Goal: Complete application form: Complete application form

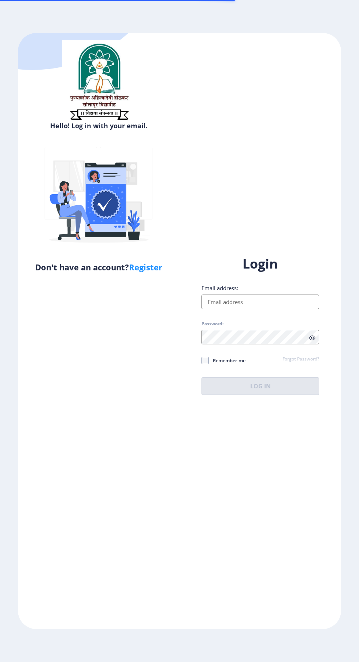
scroll to position [3, 0]
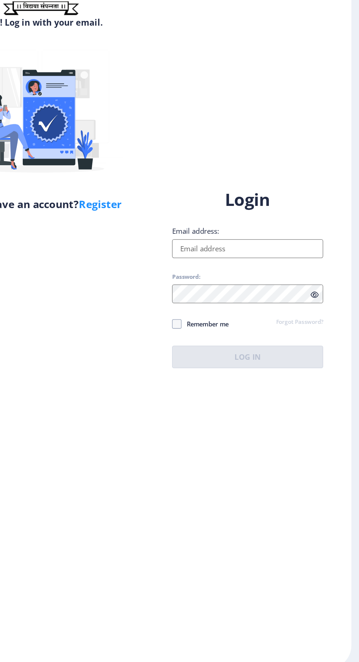
click at [234, 309] on input "Email address:" at bounding box center [260, 301] width 118 height 15
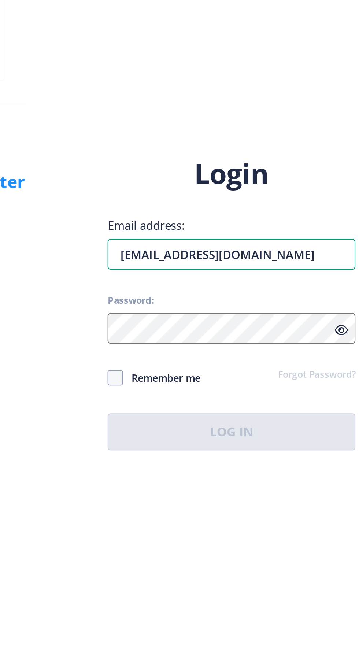
click at [226, 309] on input "E.mail.-rksupar9922@gmail.com" at bounding box center [260, 301] width 118 height 15
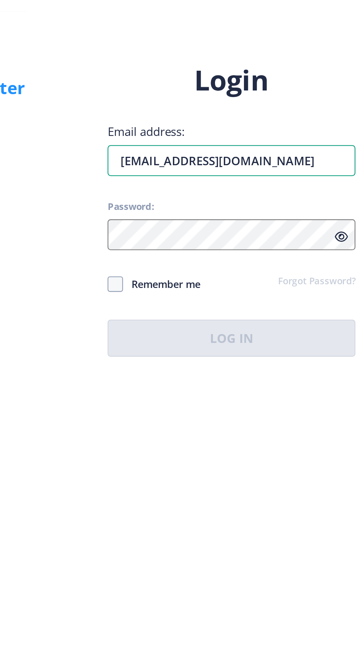
type input "rksupar9922@gmail.com"
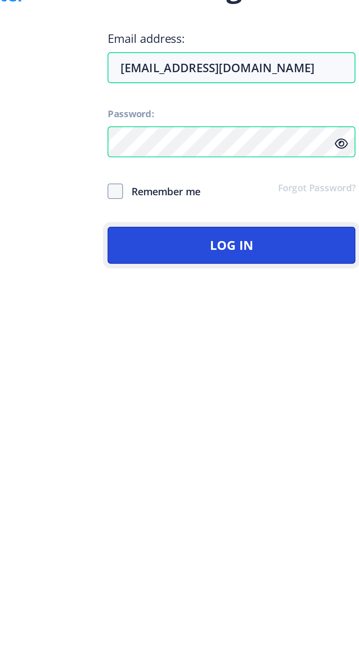
click at [230, 395] on button "Log In" at bounding box center [260, 386] width 118 height 18
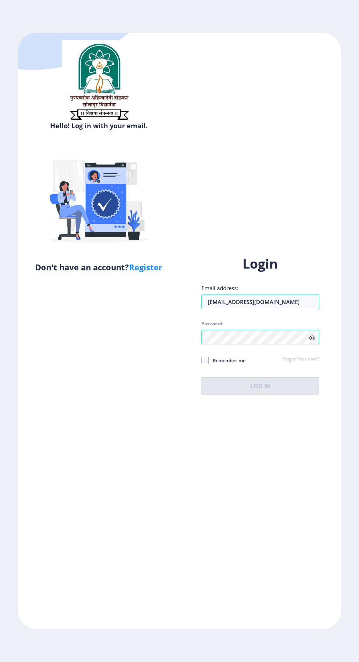
scroll to position [4, 0]
click at [206, 364] on span at bounding box center [204, 360] width 7 height 7
click at [202, 361] on input "Remember me" at bounding box center [201, 360] width 0 height 0
checkbox input "true"
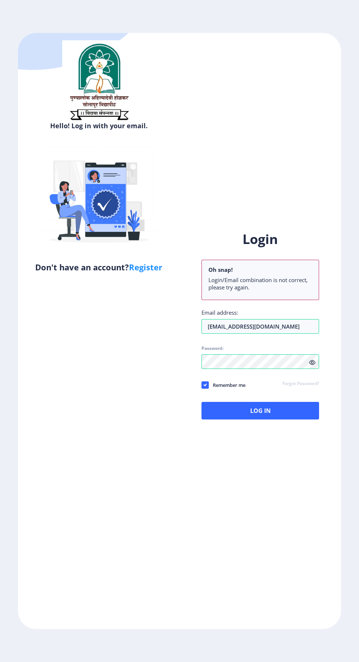
click at [312, 365] on icon at bounding box center [312, 362] width 6 height 5
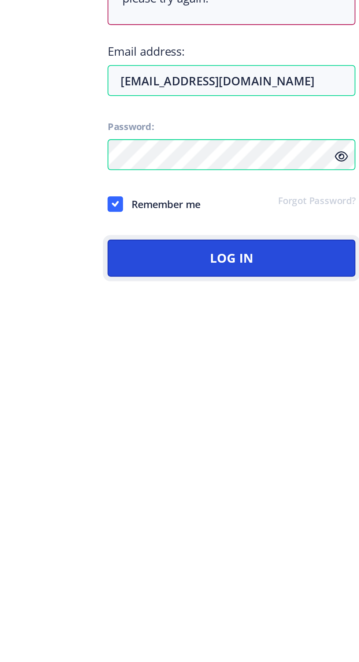
click at [290, 419] on button "Log In" at bounding box center [260, 411] width 118 height 18
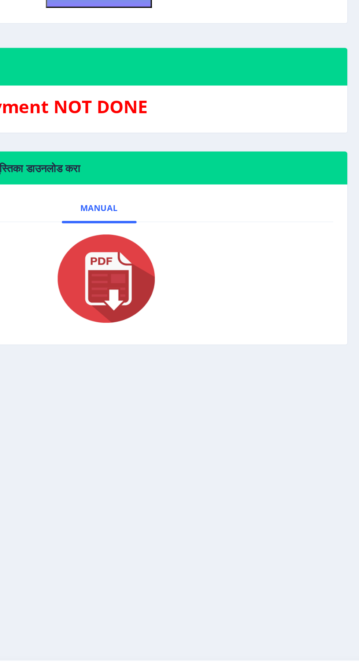
scroll to position [4, 0]
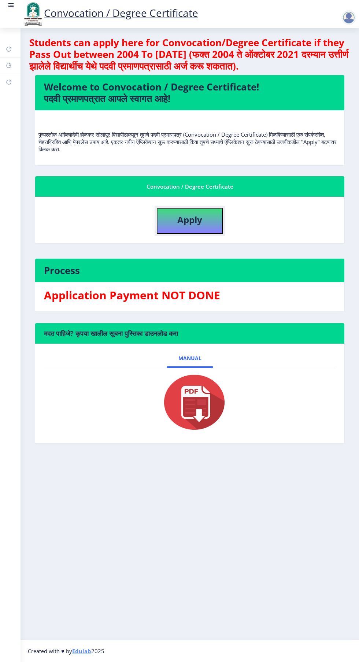
click at [196, 217] on b "Apply" at bounding box center [189, 219] width 25 height 12
select select
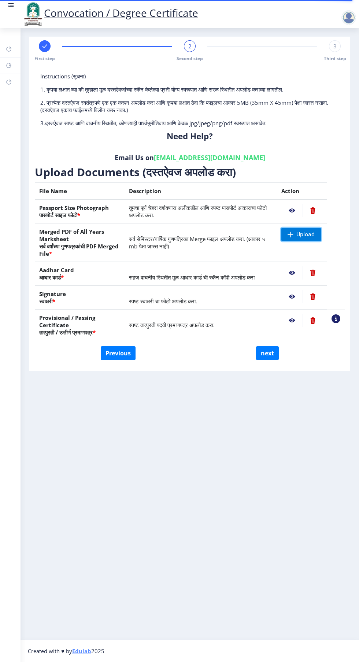
click at [302, 232] on span "Upload" at bounding box center [305, 234] width 18 height 7
click at [308, 231] on span "Upload" at bounding box center [305, 234] width 18 height 7
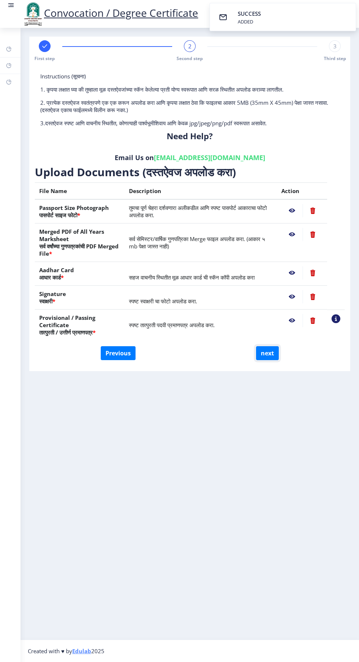
click at [277, 352] on button "next" at bounding box center [267, 353] width 23 height 14
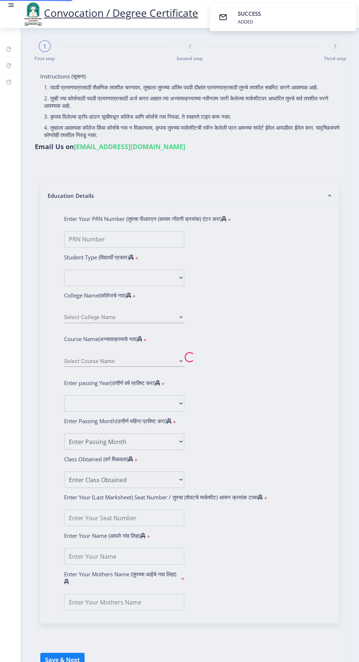
select select
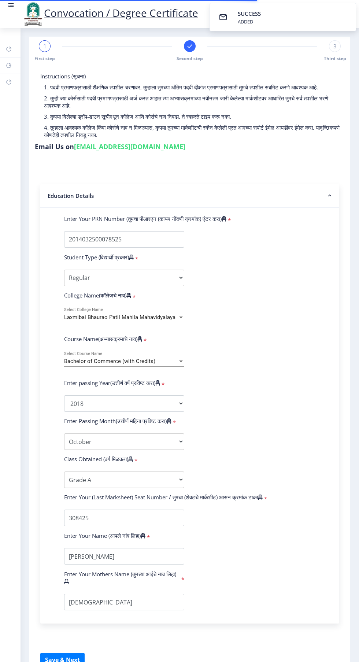
select select
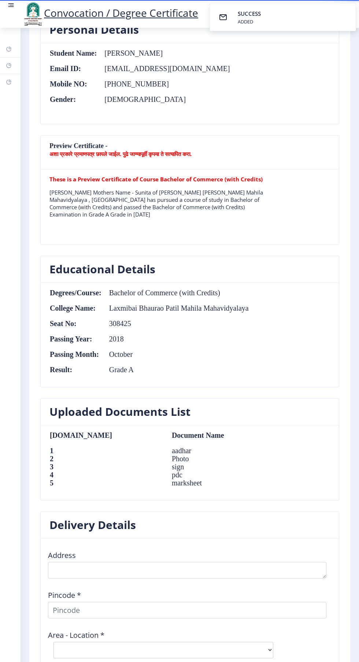
scroll to position [555, 0]
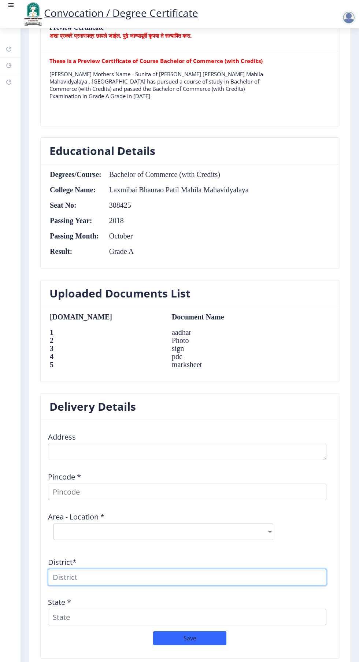
click at [250, 569] on input at bounding box center [187, 577] width 278 height 16
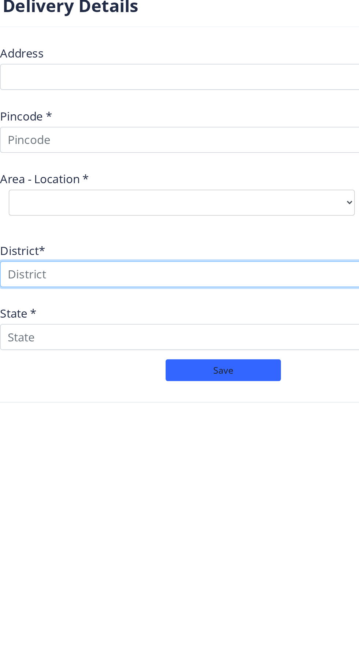
scroll to position [4, 0]
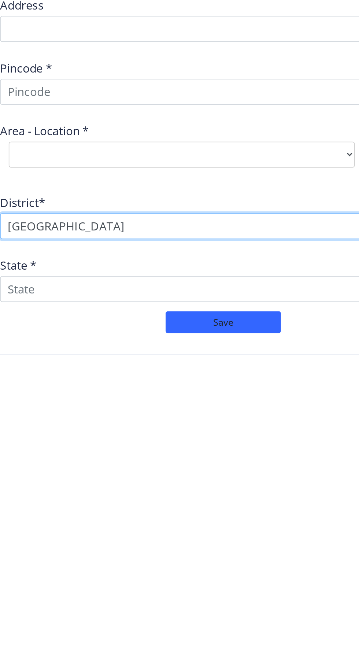
type input "Solapur"
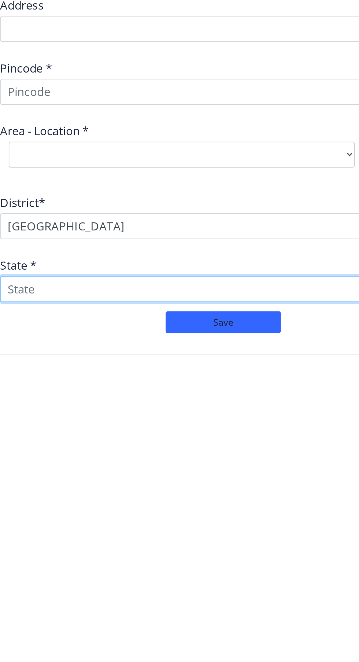
click at [63, 610] on input "State *" at bounding box center [187, 616] width 278 height 16
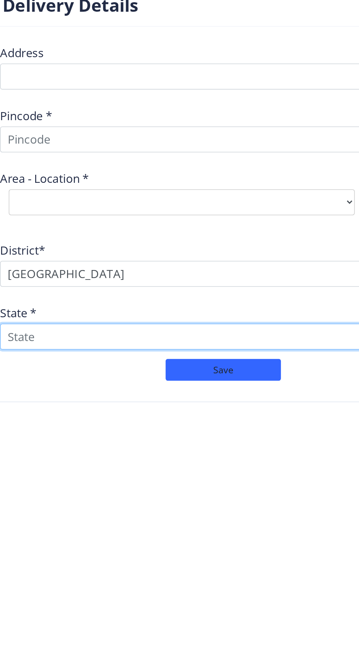
type input "Maharashtra"
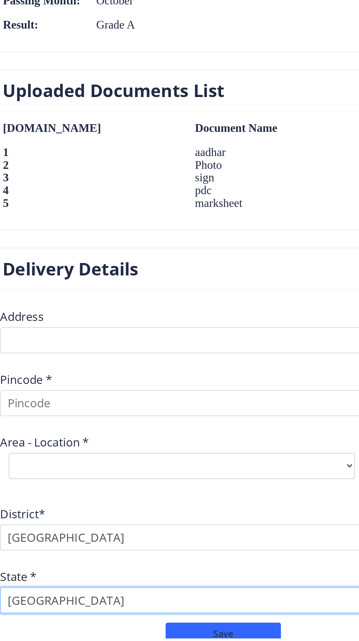
scroll to position [16, 0]
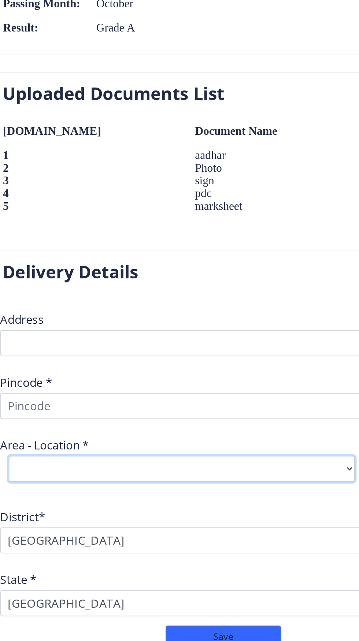
click at [200, 523] on select "Select Area Location" at bounding box center [163, 531] width 220 height 16
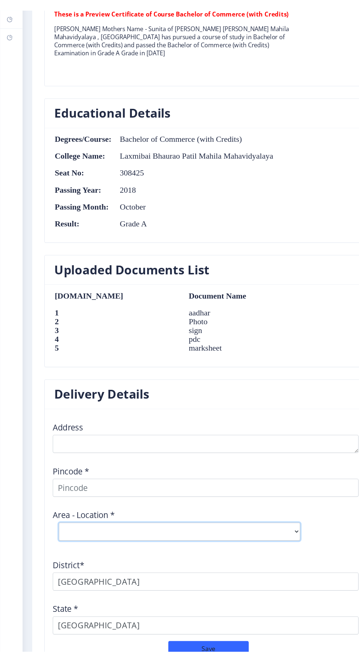
scroll to position [15, 0]
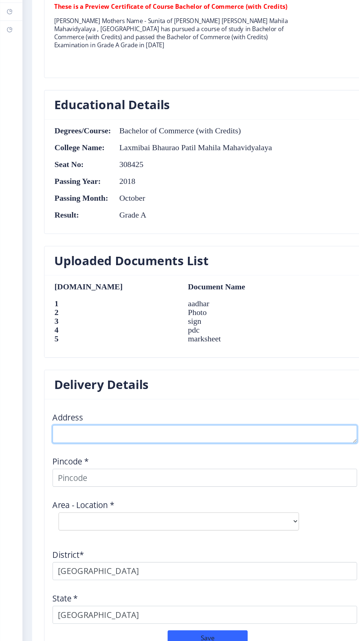
click at [184, 443] on textarea at bounding box center [187, 451] width 278 height 16
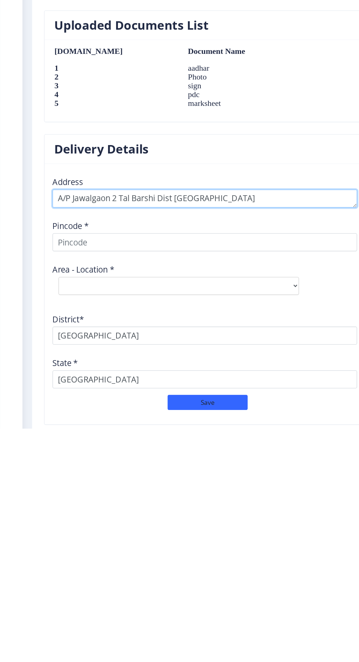
type textarea "A/P Jawalgaon 2 Tal Barshi Dist Solapur"
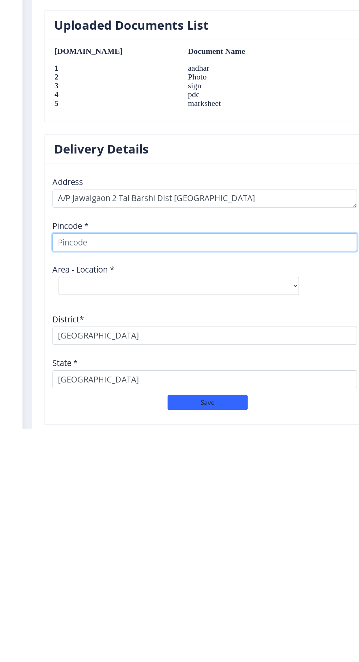
click at [198, 483] on input at bounding box center [187, 491] width 278 height 16
type input "4"
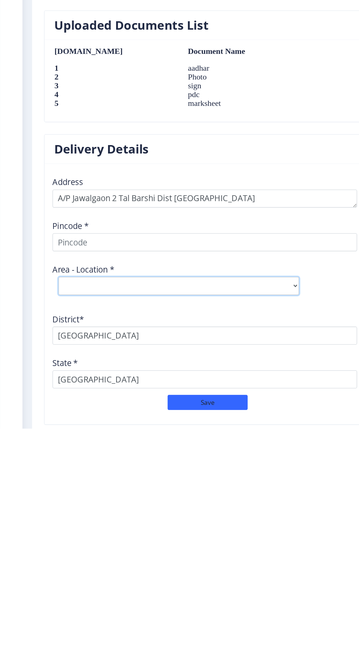
click at [261, 523] on select "Select Area Location" at bounding box center [163, 531] width 220 height 16
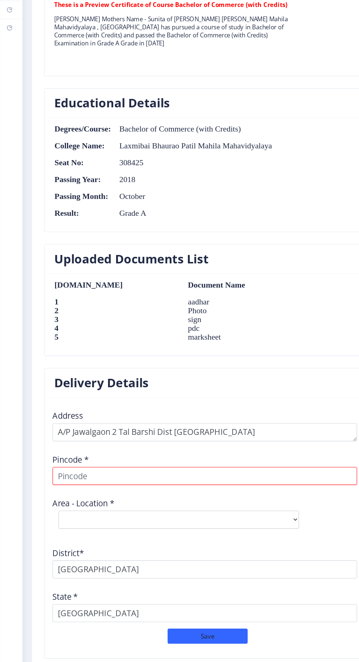
select select
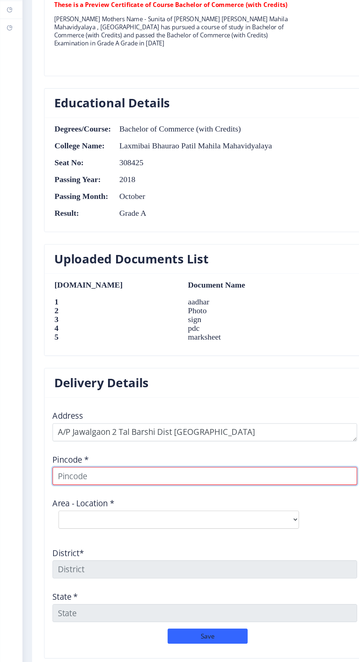
click at [180, 483] on input at bounding box center [187, 491] width 278 height 16
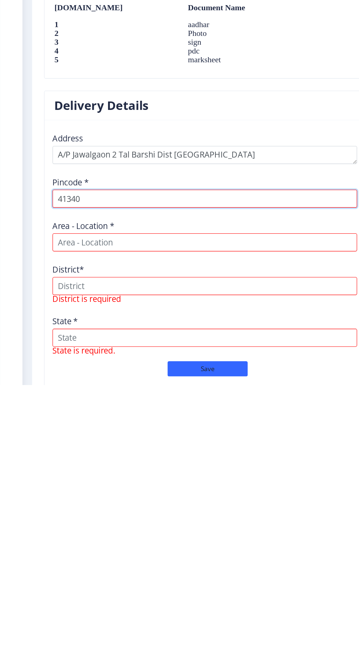
type input "413406"
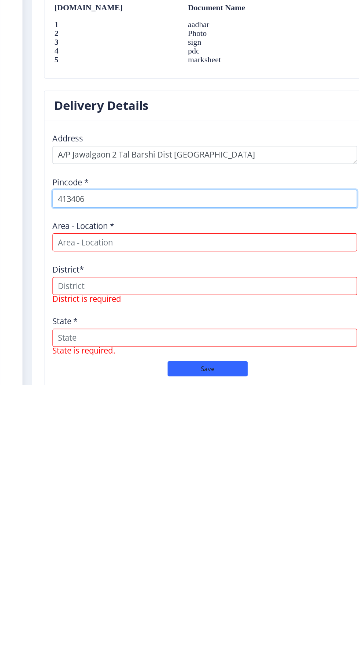
select select
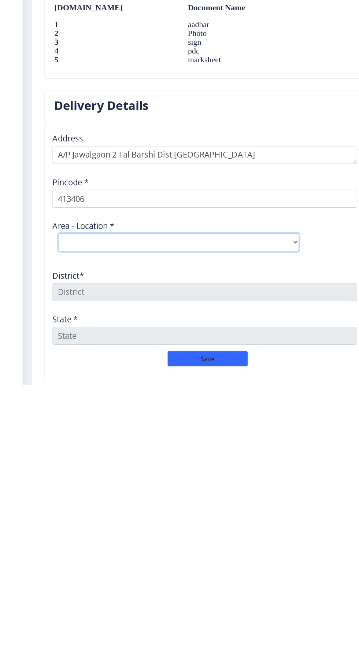
click at [232, 523] on select "Select Area Location Bhalgaon B.O Gaudgaon S.O Hattij B.O Javalgaon B.O Malegao…" at bounding box center [163, 531] width 220 height 16
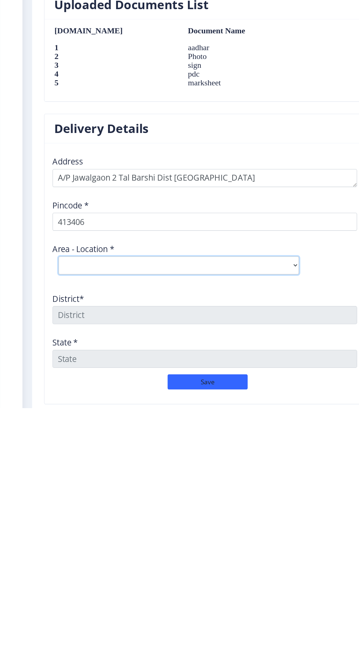
scroll to position [15, 0]
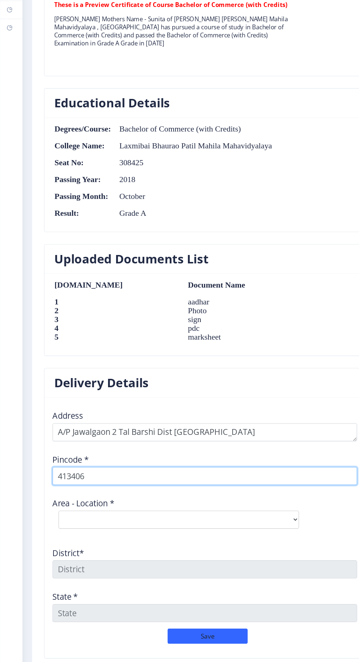
click at [153, 483] on input "413406" at bounding box center [187, 491] width 278 height 16
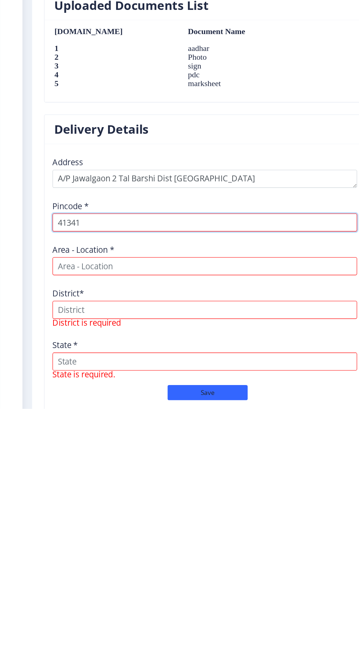
type input "413411"
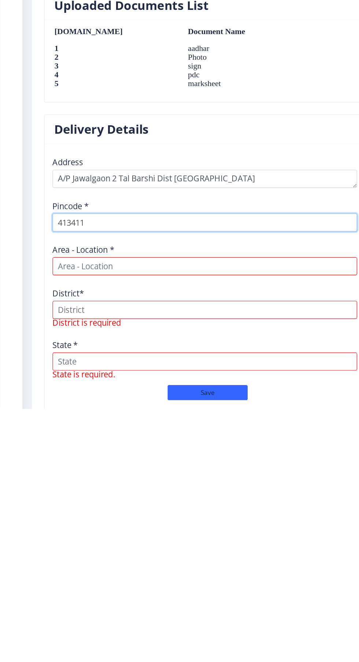
select select
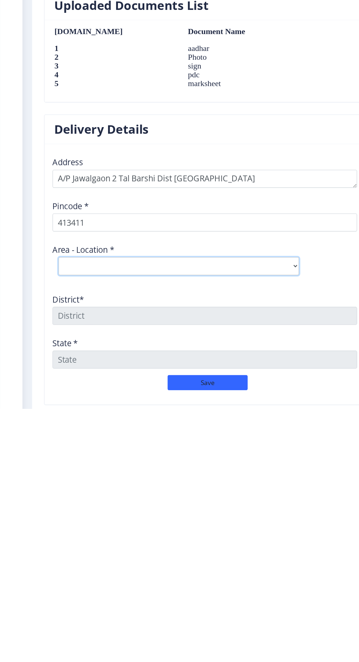
click at [252, 523] on select "Select Area Location K.V.Nagar Barshi S.O" at bounding box center [163, 531] width 220 height 16
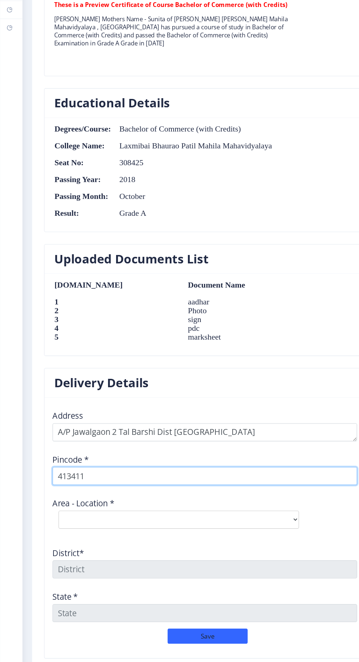
click at [156, 483] on input "413411" at bounding box center [187, 491] width 278 height 16
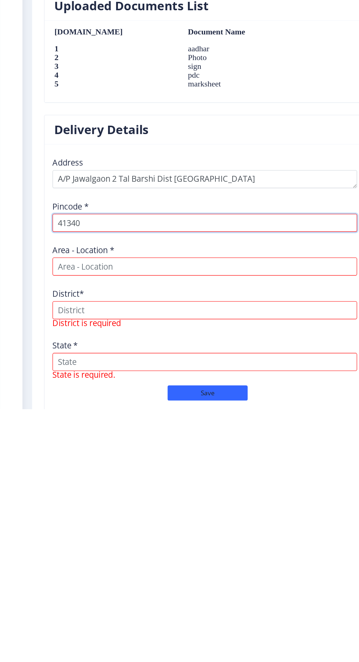
type input "413406"
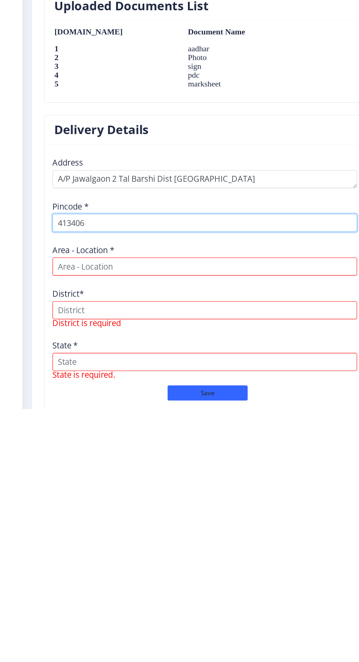
select select
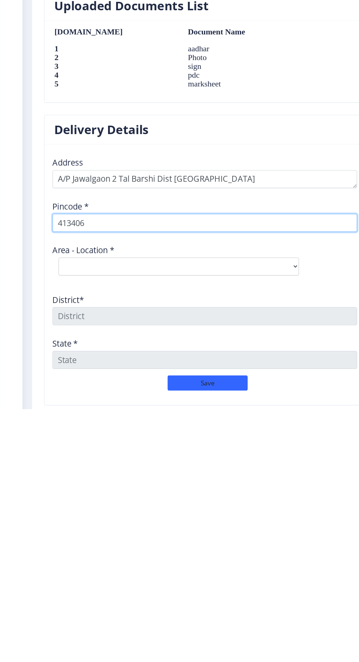
type input "413406"
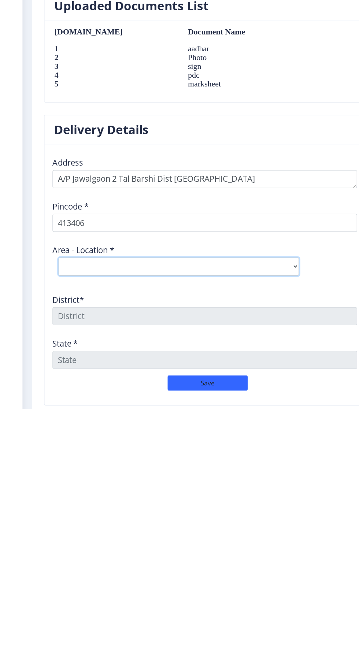
click at [215, 523] on select "Select Area Location Bhalgaon B.O Gaudgaon S.O Hattij B.O Javalgaon B.O Malegao…" at bounding box center [163, 531] width 220 height 16
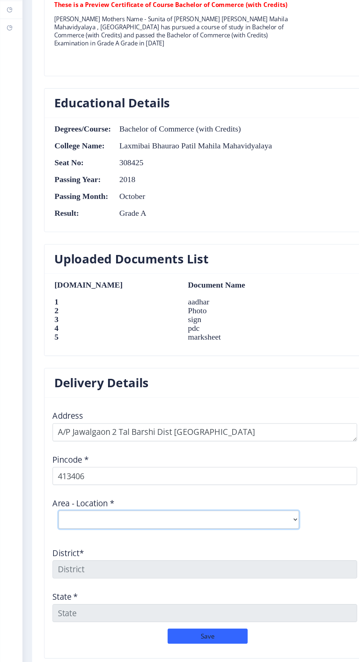
select select "2: Object"
type input "SOLAPUR"
type input "Maharashtra"
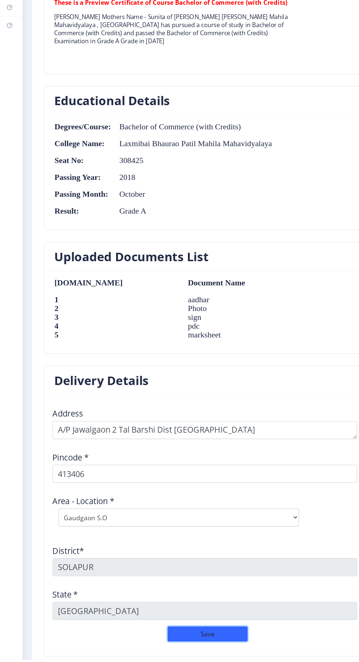
click at [179, 633] on button "Save" at bounding box center [189, 638] width 73 height 14
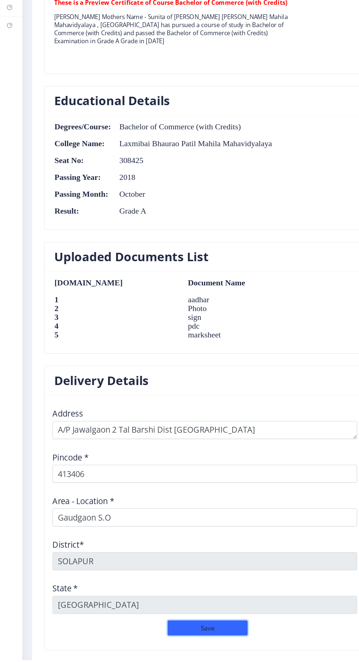
scroll to position [570, 0]
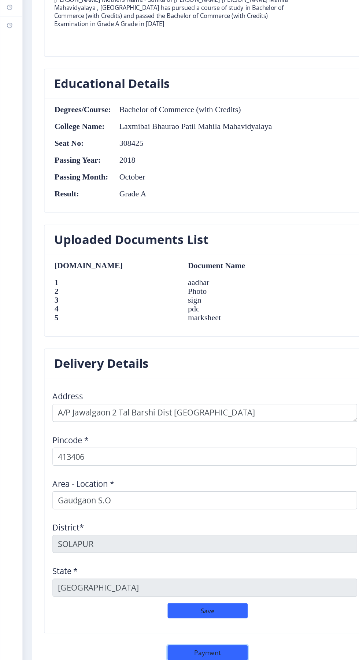
click at [178, 654] on button "Payment" at bounding box center [189, 655] width 73 height 14
select select "sealed"
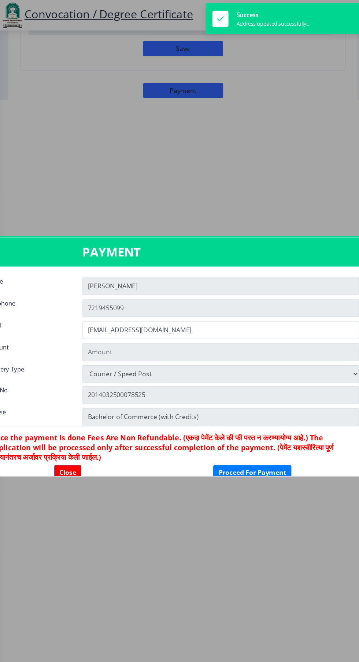
type input "1885"
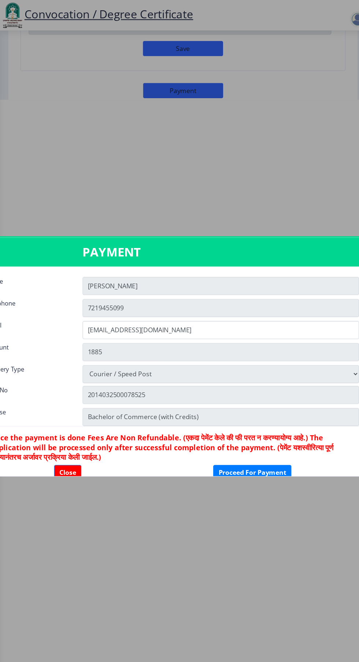
click at [150, 544] on div at bounding box center [179, 331] width 359 height 662
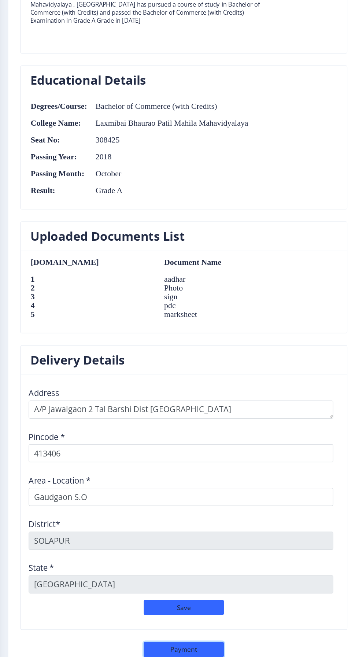
click at [184, 656] on button "Payment" at bounding box center [189, 655] width 73 height 14
select select "sealed"
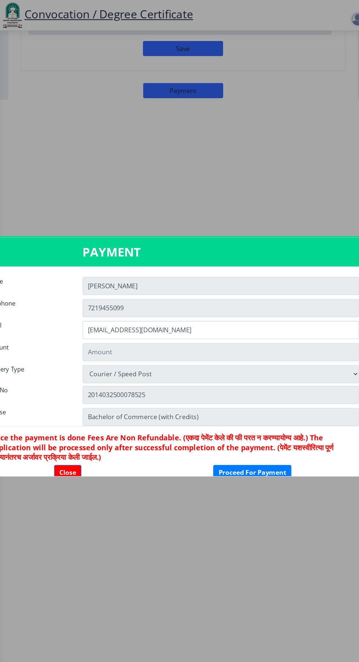
type input "1885"
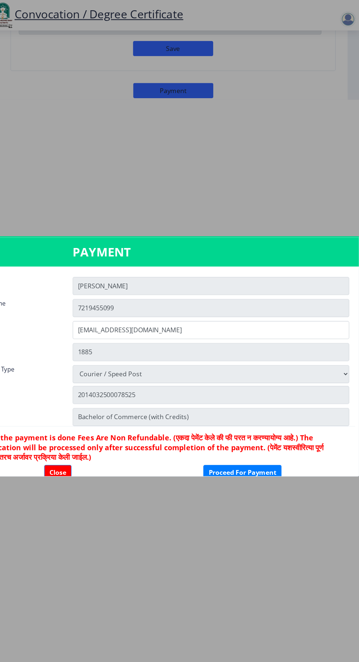
scroll to position [19, 0]
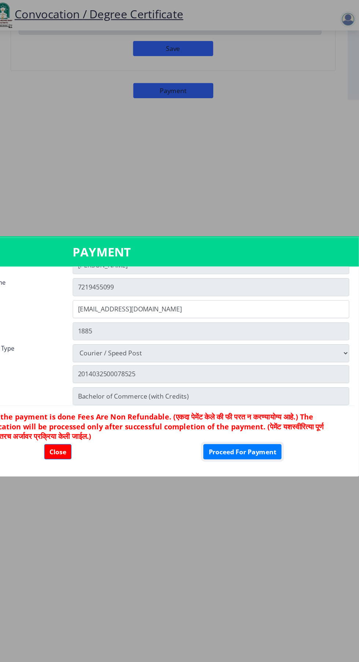
click at [261, 420] on button "Proceed For Payment" at bounding box center [251, 413] width 71 height 14
